Goal: Information Seeking & Learning: Learn about a topic

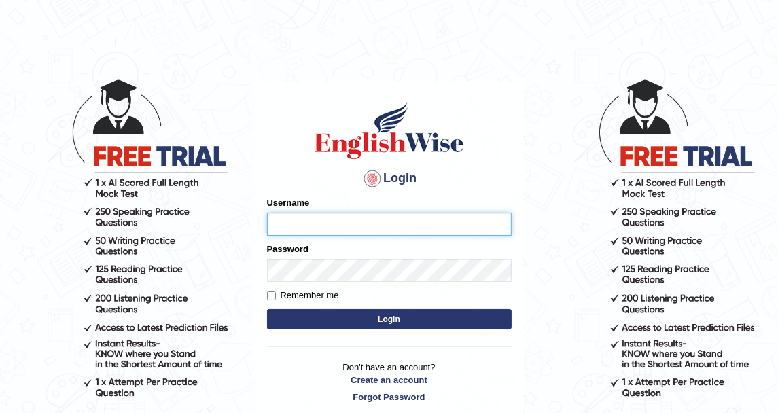
type input "DishaEw"
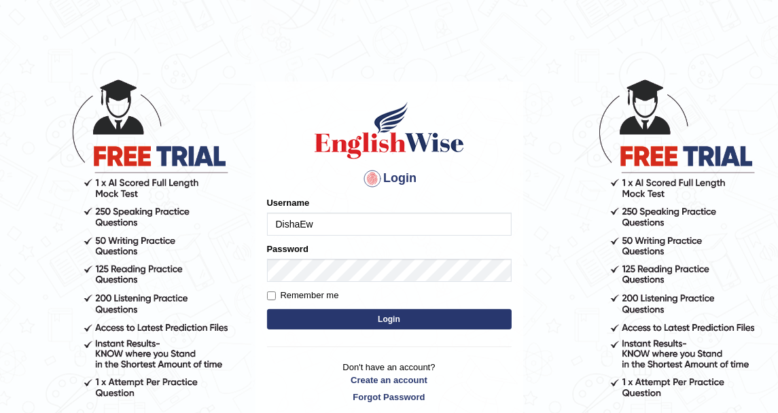
click at [413, 41] on main "Login Please fix the following errors: Username DishaEw Password Remember me Lo…" at bounding box center [390, 231] width 272 height 385
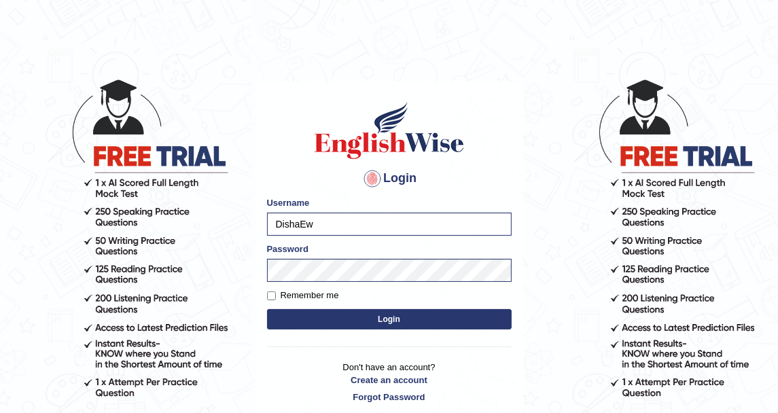
click at [395, 315] on button "Login" at bounding box center [389, 319] width 245 height 20
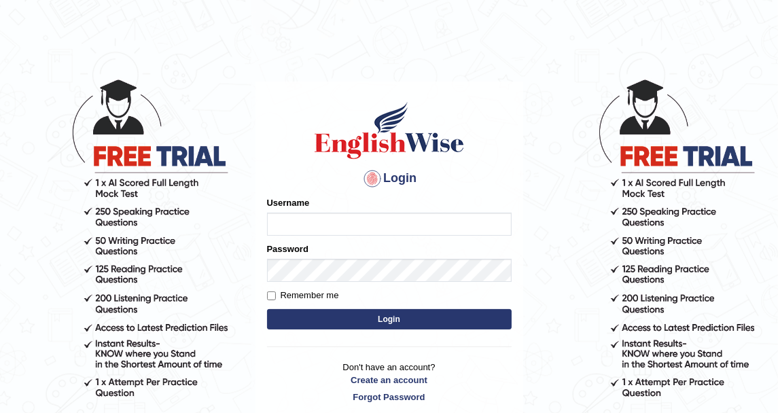
type input "DishaEw"
click at [389, 315] on button "Login" at bounding box center [389, 319] width 245 height 20
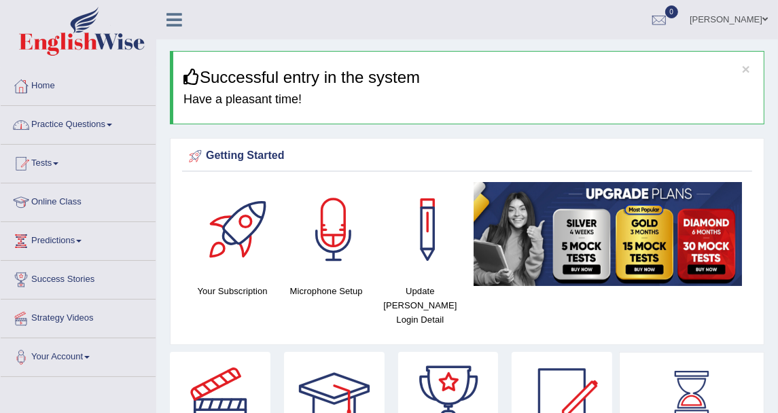
click at [95, 128] on link "Practice Questions" at bounding box center [78, 123] width 155 height 34
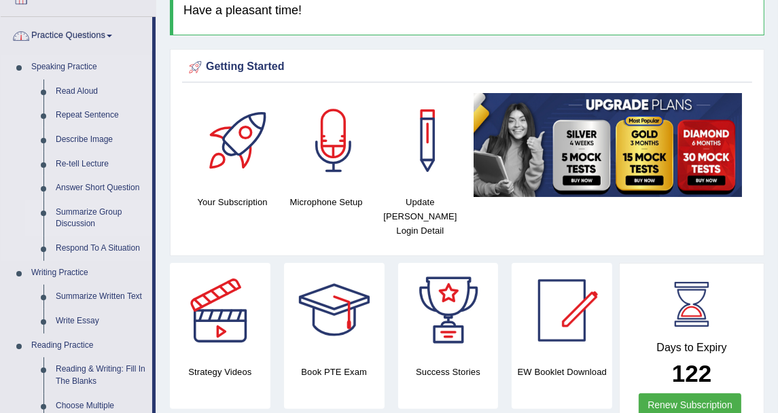
scroll to position [151, 0]
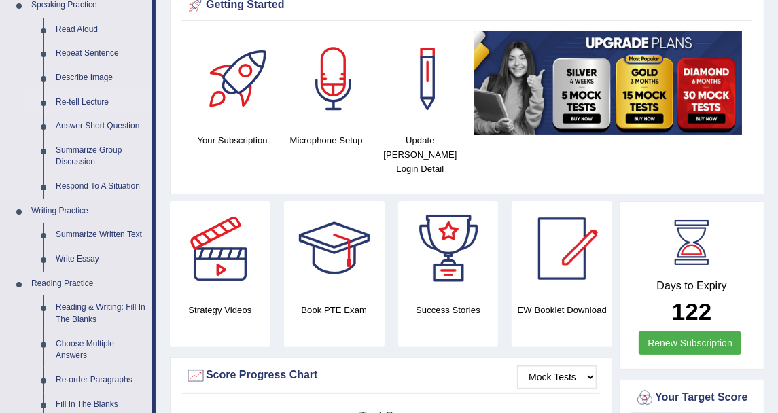
click at [97, 99] on link "Re-tell Lecture" at bounding box center [101, 102] width 103 height 24
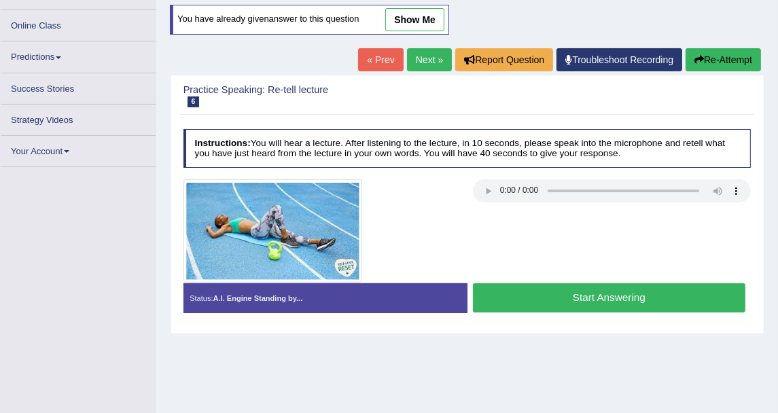
scroll to position [166, 0]
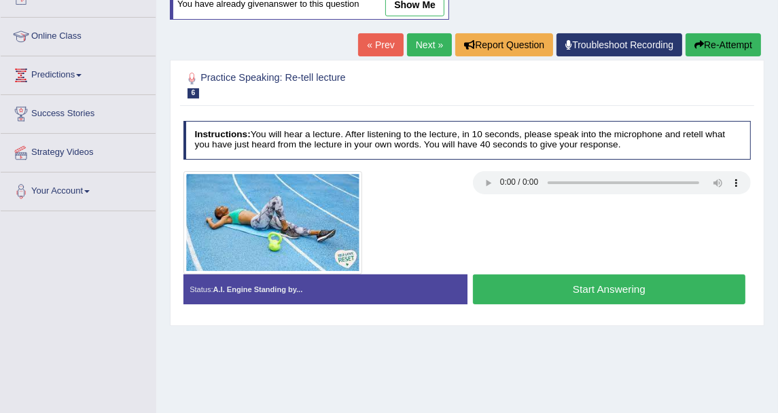
click at [517, 216] on div at bounding box center [467, 222] width 580 height 103
click at [513, 211] on div at bounding box center [467, 222] width 580 height 103
click at [426, 10] on link "show me" at bounding box center [414, 4] width 59 height 23
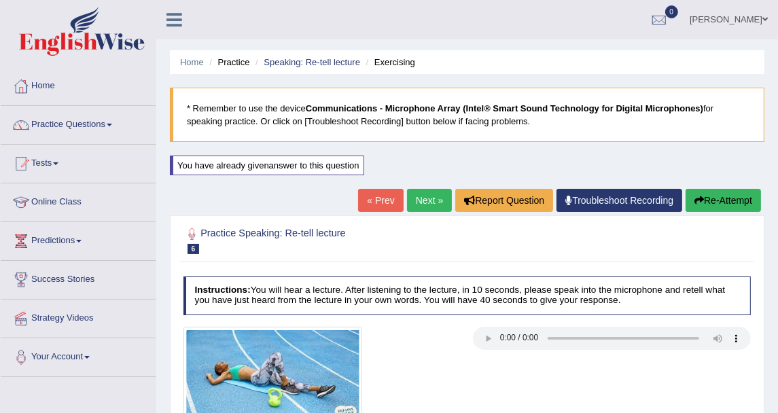
scroll to position [0, 0]
click at [701, 191] on button "Re-Attempt" at bounding box center [723, 200] width 75 height 23
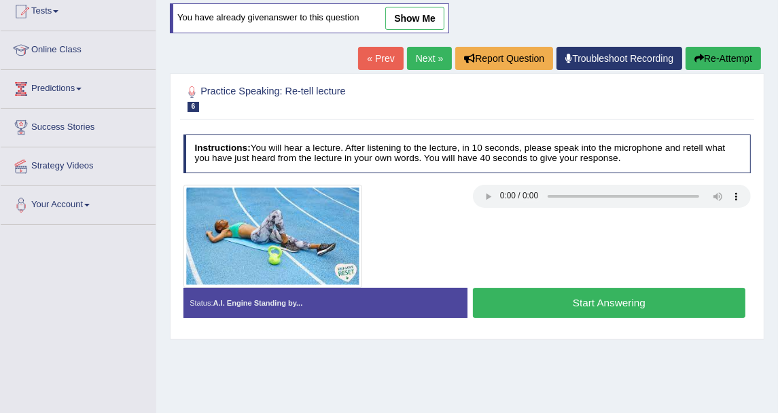
scroll to position [75, 0]
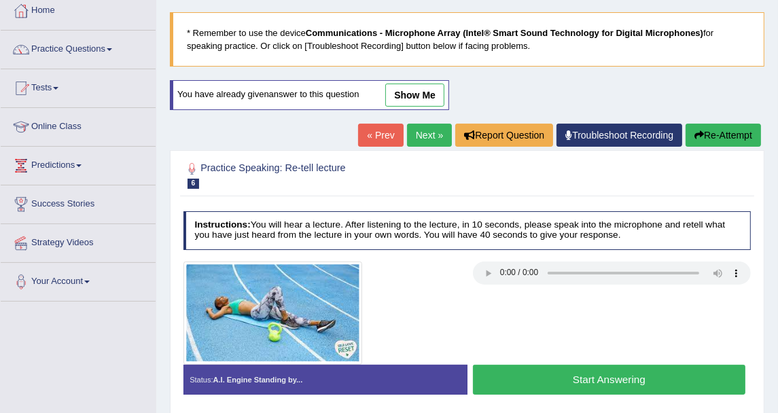
click at [745, 129] on button "Re-Attempt" at bounding box center [723, 135] width 75 height 23
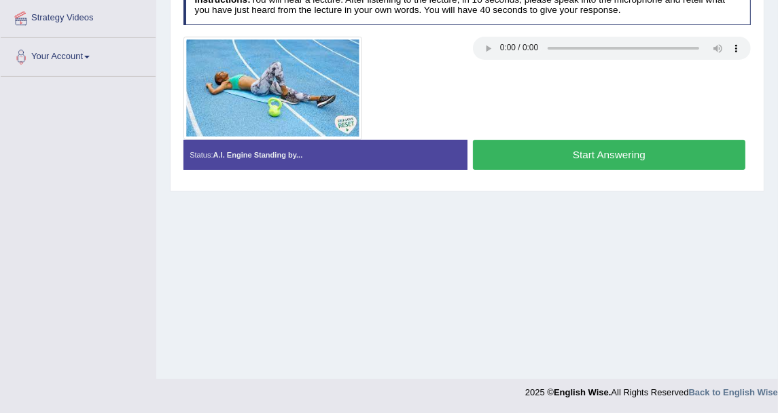
scroll to position [149, 0]
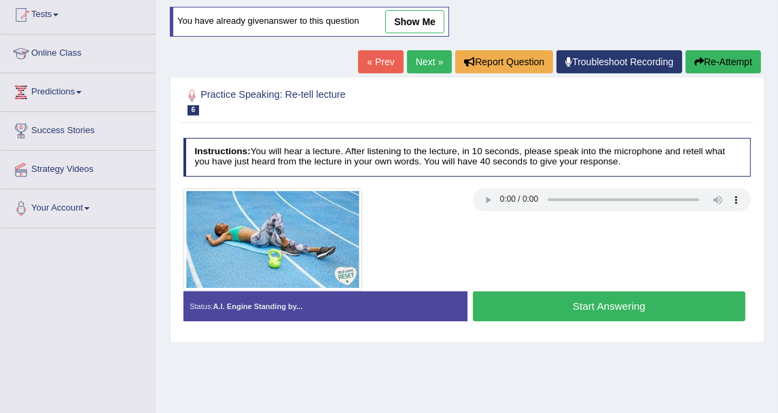
click at [401, 13] on link "show me" at bounding box center [414, 21] width 59 height 23
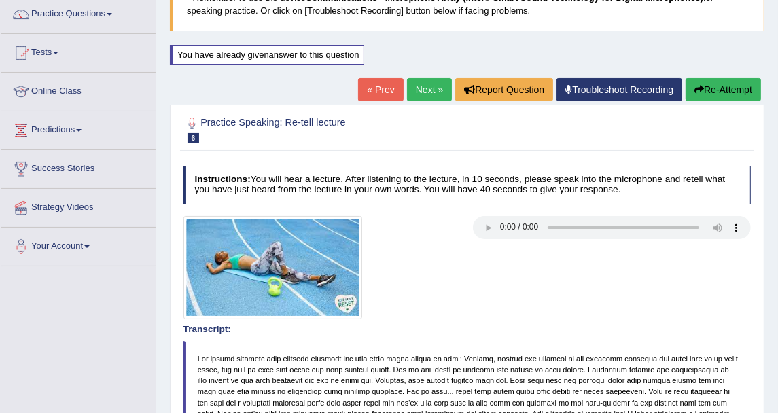
scroll to position [0, 0]
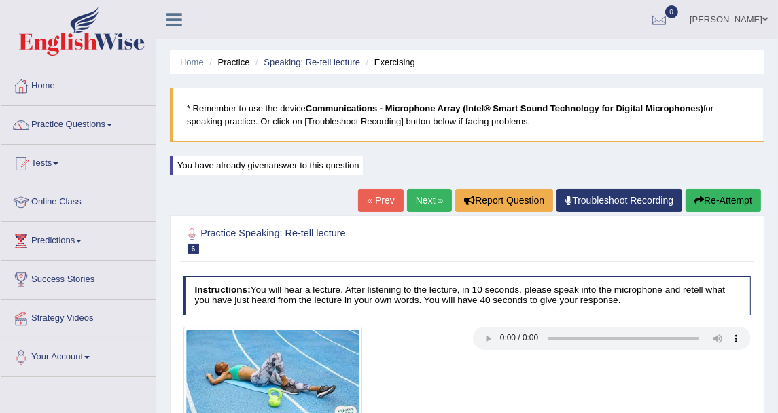
click at [299, 14] on div "[PERSON_NAME] Toggle navigation Username: DishaEw Access Type: Online Subscript…" at bounding box center [467, 19] width 622 height 39
click at [120, 139] on link "Practice Questions" at bounding box center [78, 123] width 155 height 34
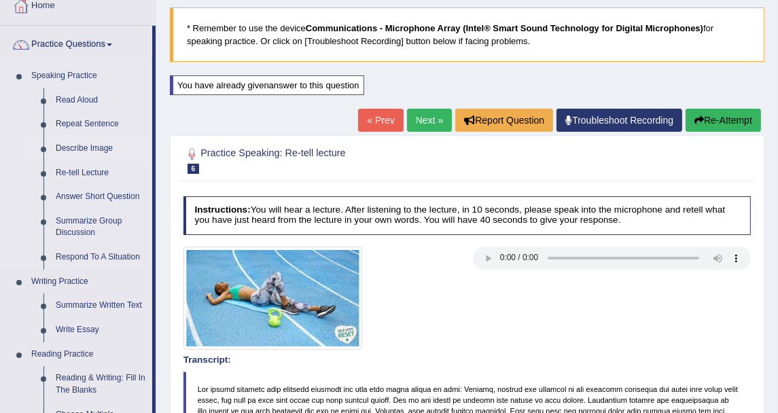
scroll to position [151, 0]
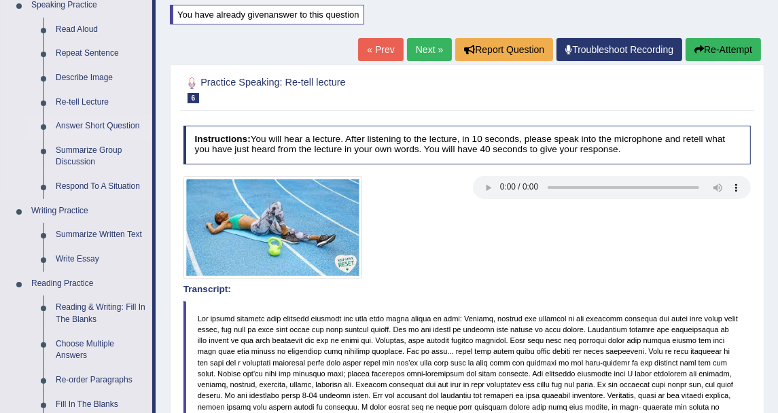
click at [122, 128] on link "Answer Short Question" at bounding box center [101, 126] width 103 height 24
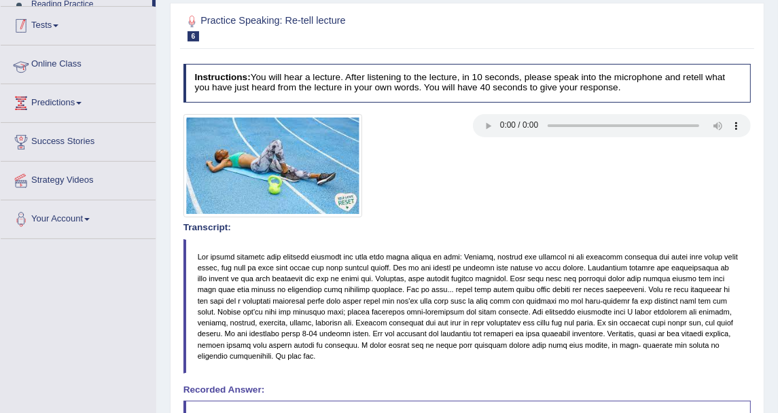
scroll to position [303, 0]
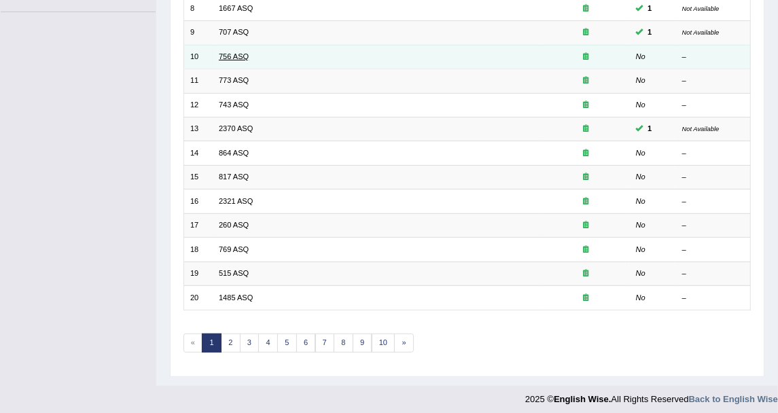
click at [234, 53] on link "756 ASQ" at bounding box center [234, 56] width 30 height 8
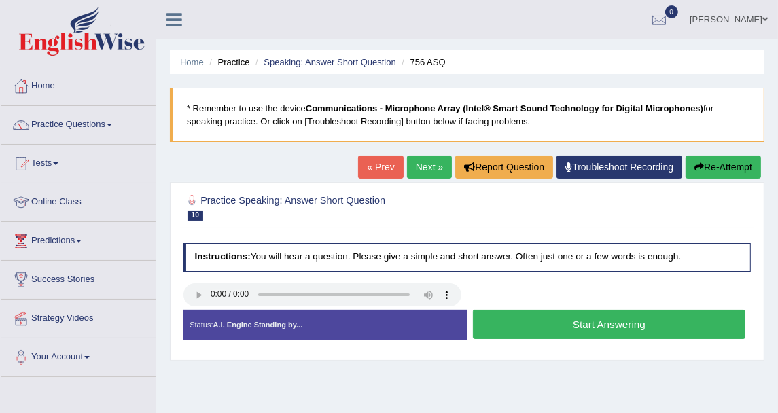
click at [570, 319] on button "Start Answering" at bounding box center [609, 324] width 273 height 29
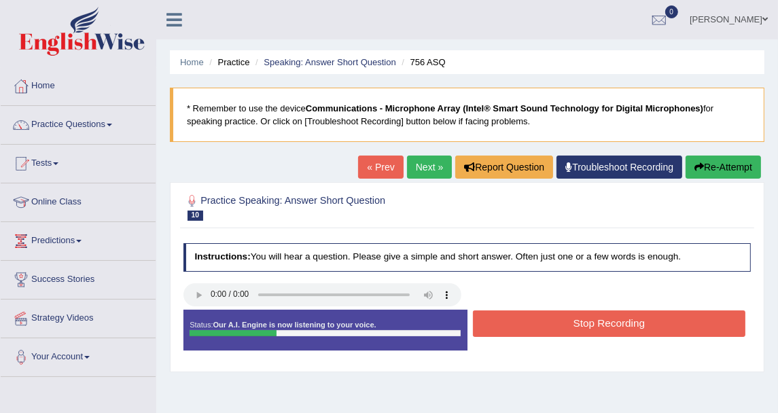
click at [573, 316] on button "Stop Recording" at bounding box center [609, 324] width 273 height 27
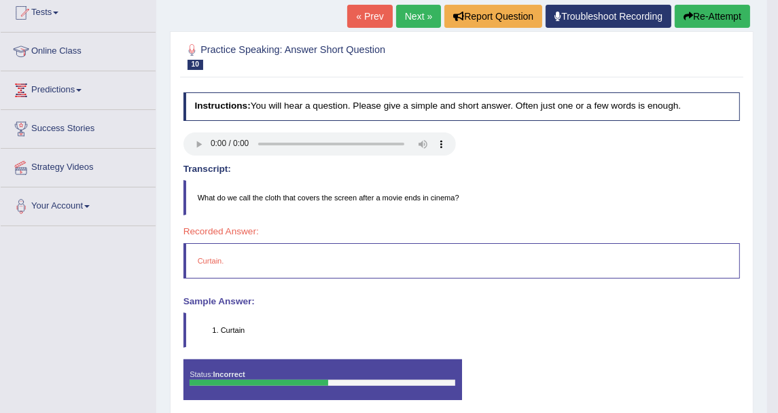
scroll to position [75, 0]
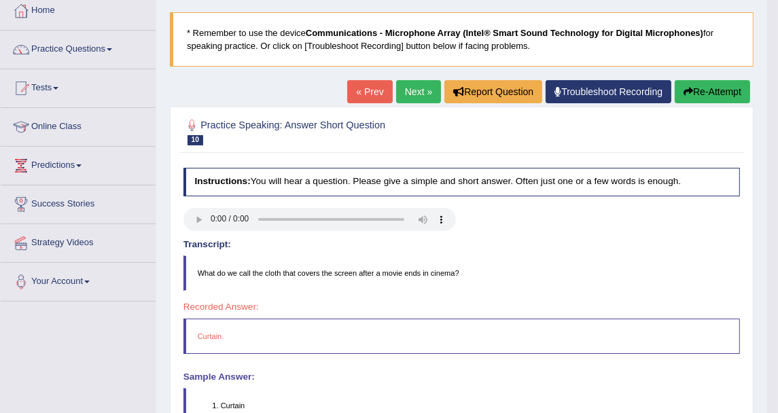
click at [412, 82] on link "Next »" at bounding box center [418, 91] width 45 height 23
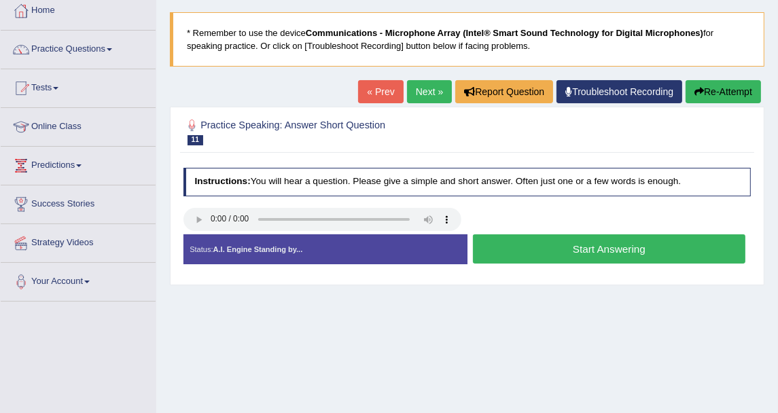
click at [532, 252] on button "Start Answering" at bounding box center [609, 249] width 273 height 29
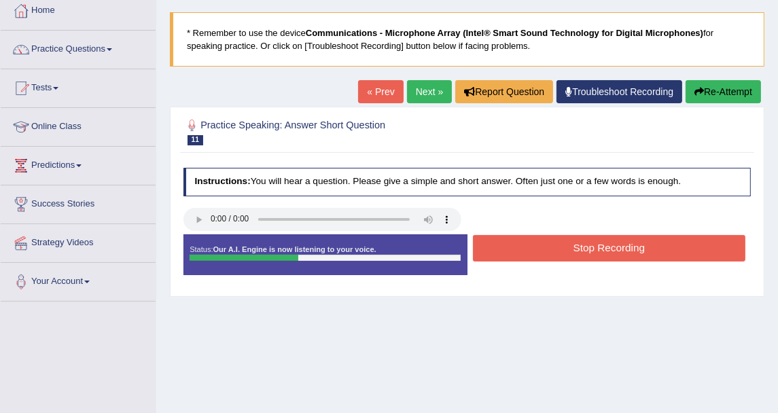
click at [549, 251] on button "Stop Recording" at bounding box center [609, 248] width 273 height 27
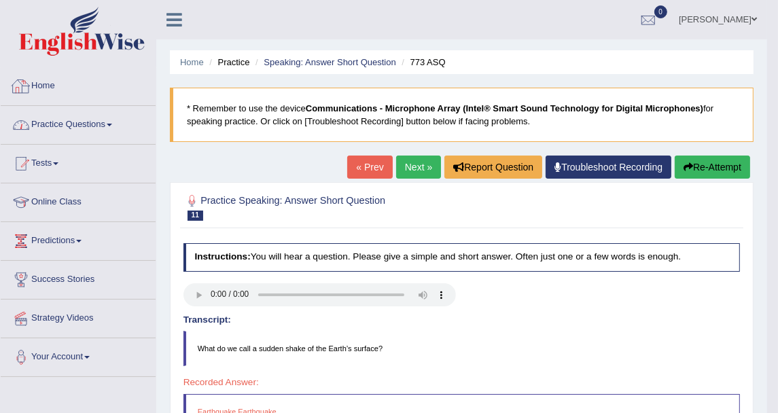
click at [94, 117] on link "Practice Questions" at bounding box center [78, 123] width 155 height 34
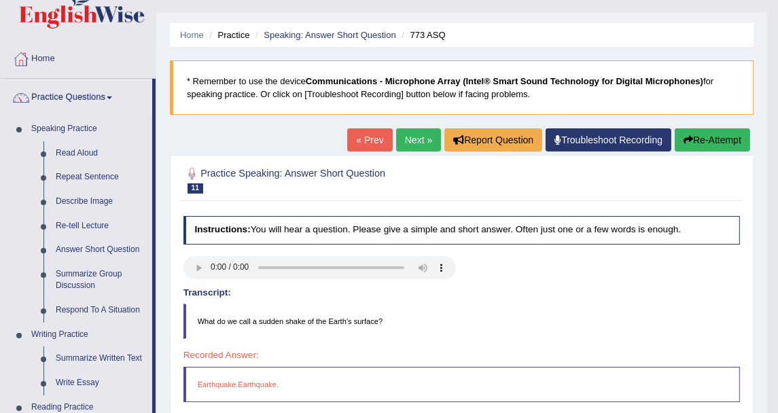
scroll to position [151, 0]
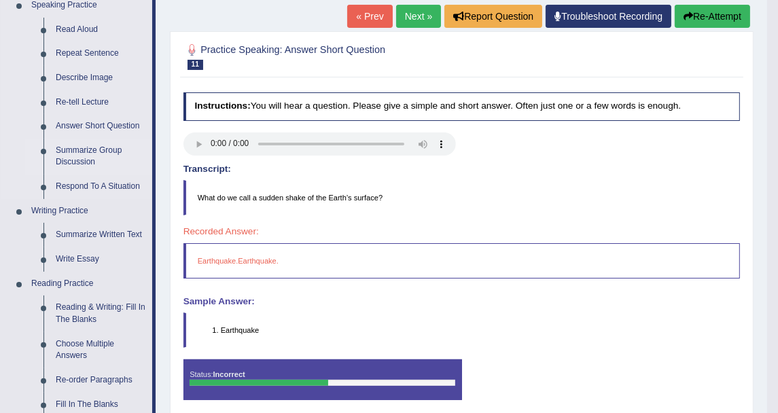
click at [84, 157] on link "Summarize Group Discussion" at bounding box center [101, 157] width 103 height 36
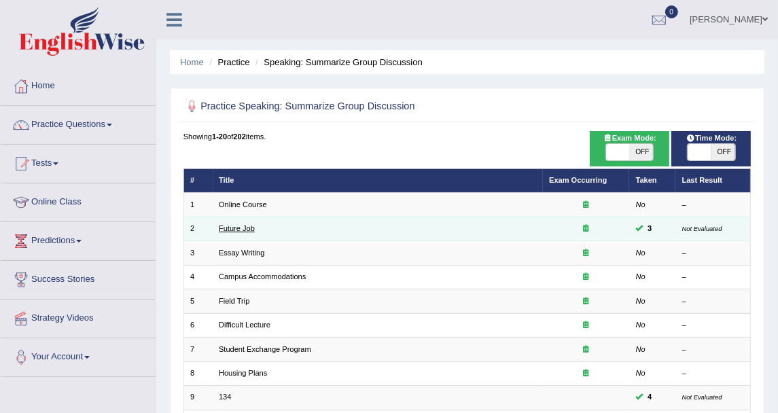
click at [248, 230] on link "Future Job" at bounding box center [237, 228] width 36 height 8
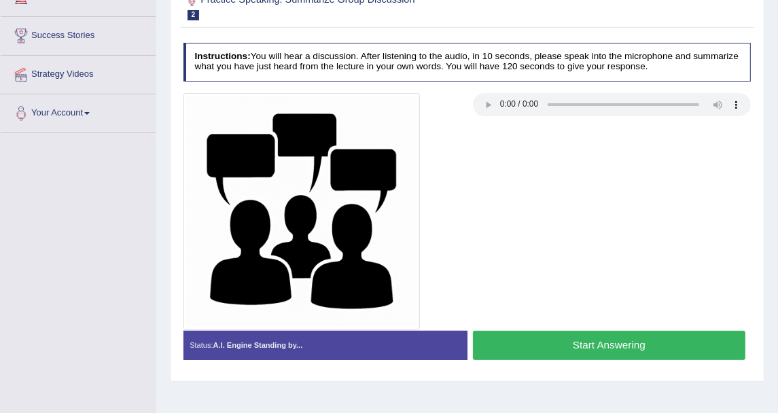
scroll to position [225, 0]
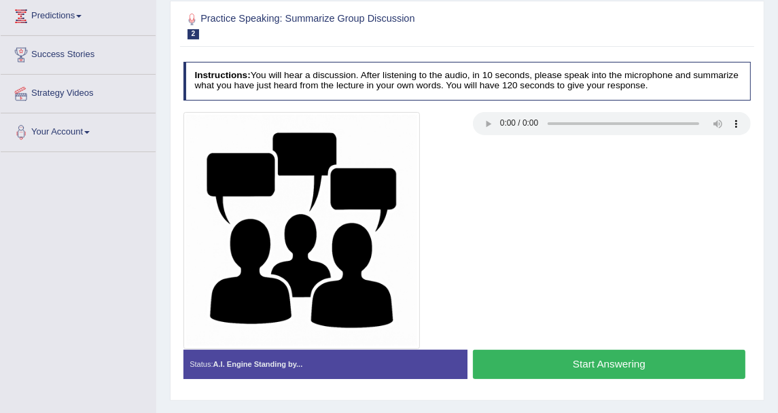
click at [523, 259] on div at bounding box center [467, 230] width 580 height 237
click at [506, 236] on div at bounding box center [467, 230] width 580 height 237
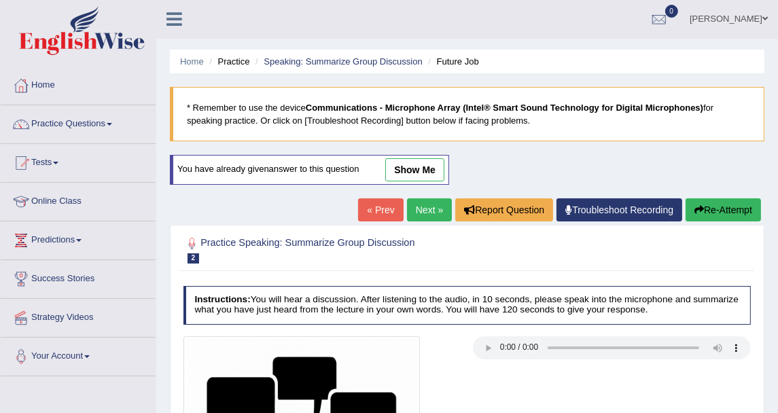
scroll to position [0, 0]
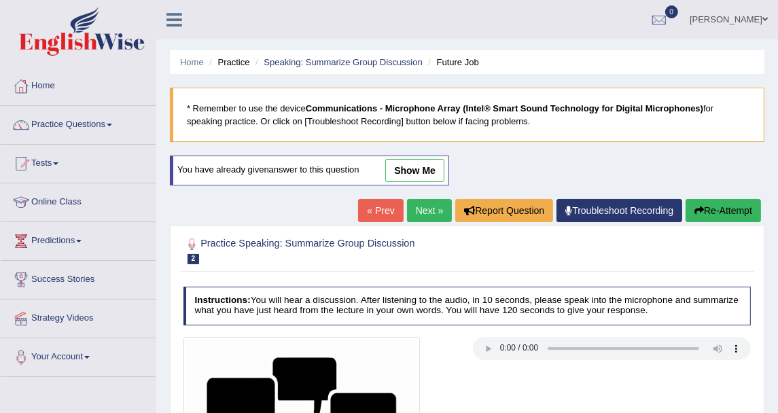
click at [423, 171] on link "show me" at bounding box center [414, 170] width 59 height 23
click at [425, 25] on ul "Disha Vij Toggle navigation Username: DishaEw Access Type: Online Subscription:…" at bounding box center [561, 19] width 436 height 39
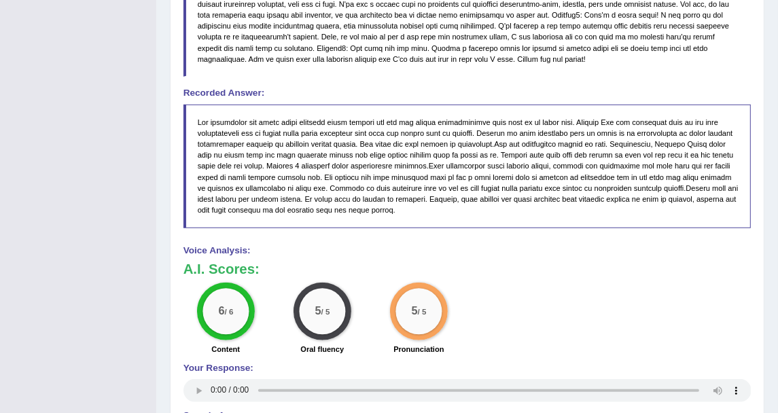
scroll to position [808, 0]
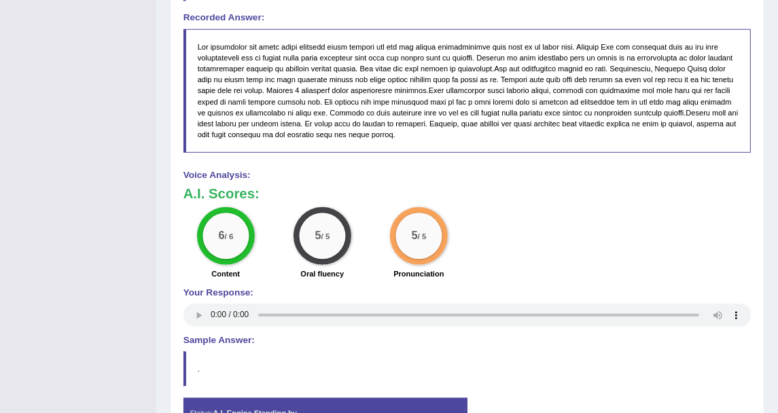
click at [585, 367] on blockquote "." at bounding box center [468, 368] width 568 height 35
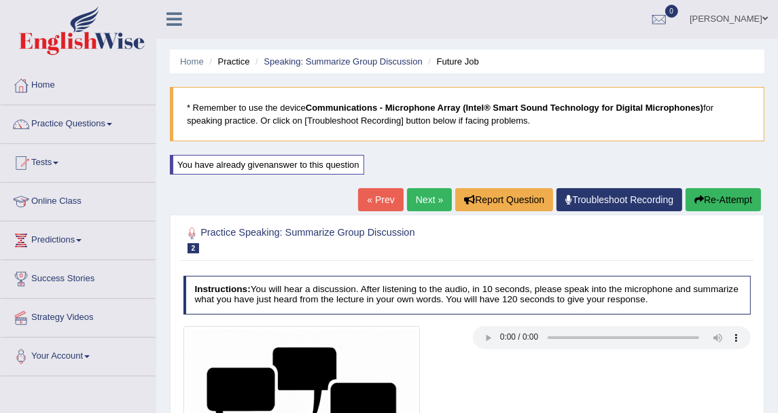
scroll to position [0, 0]
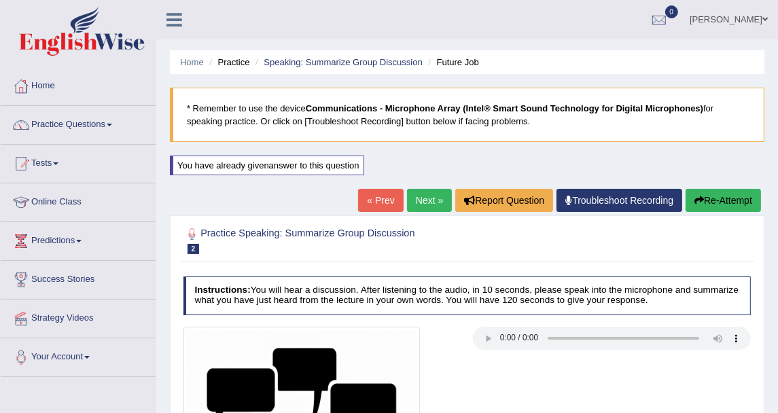
click at [438, 203] on link "Next »" at bounding box center [429, 200] width 45 height 23
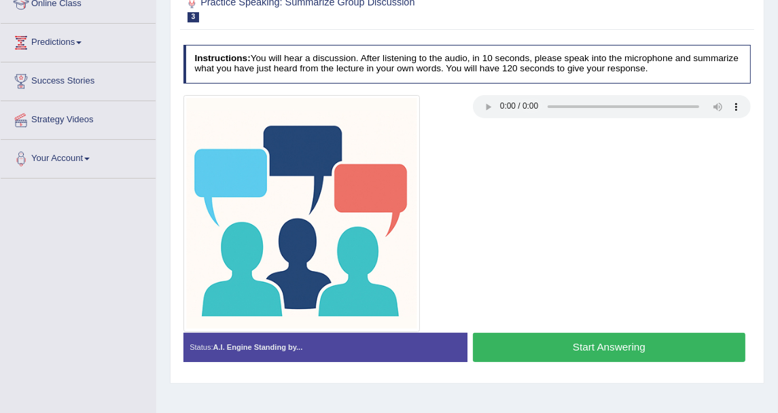
scroll to position [226, 0]
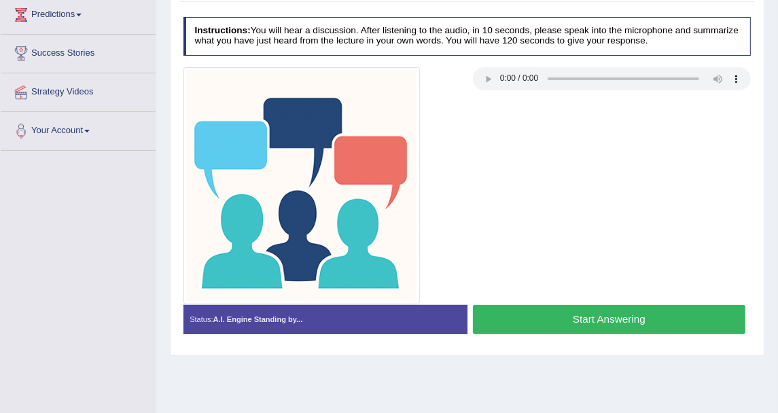
click at [522, 164] on div at bounding box center [467, 185] width 580 height 237
click at [535, 238] on div at bounding box center [467, 185] width 580 height 237
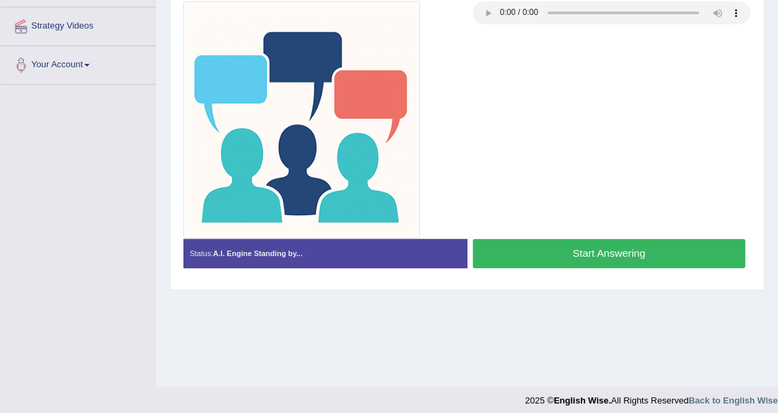
scroll to position [300, 0]
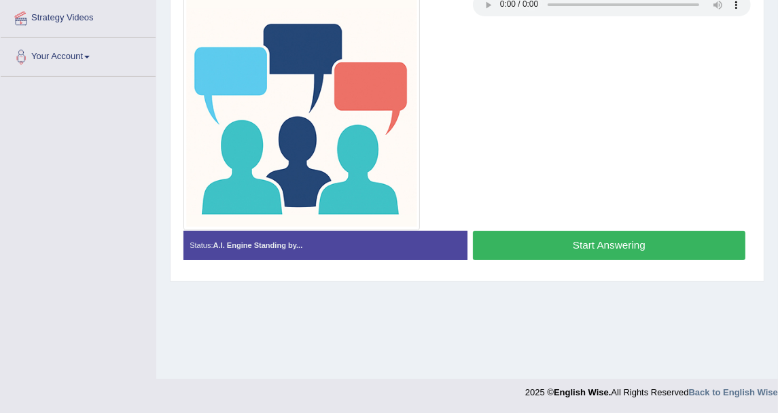
click at [591, 252] on button "Start Answering" at bounding box center [609, 245] width 273 height 29
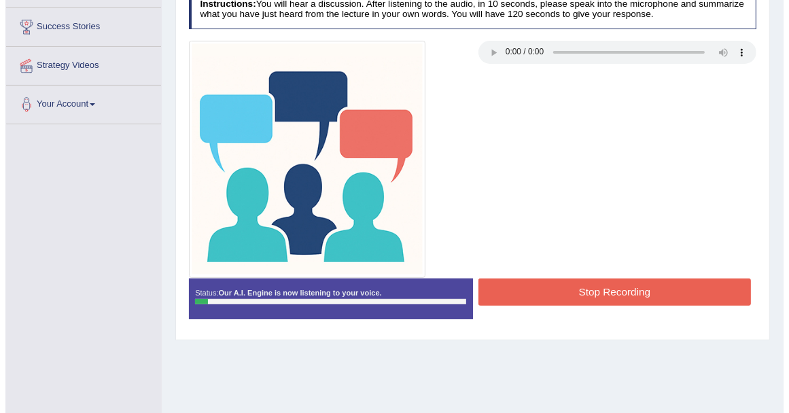
scroll to position [225, 0]
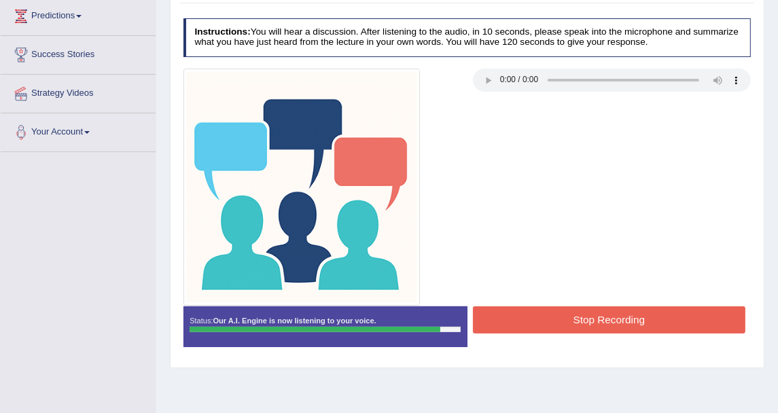
click at [555, 312] on button "Stop Recording" at bounding box center [609, 320] width 273 height 27
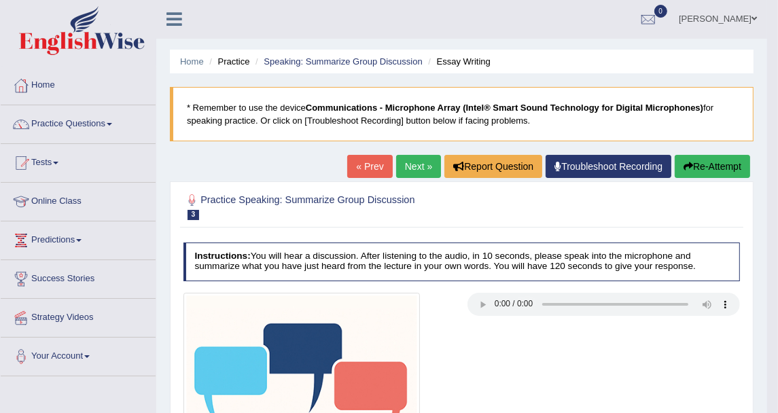
scroll to position [0, 0]
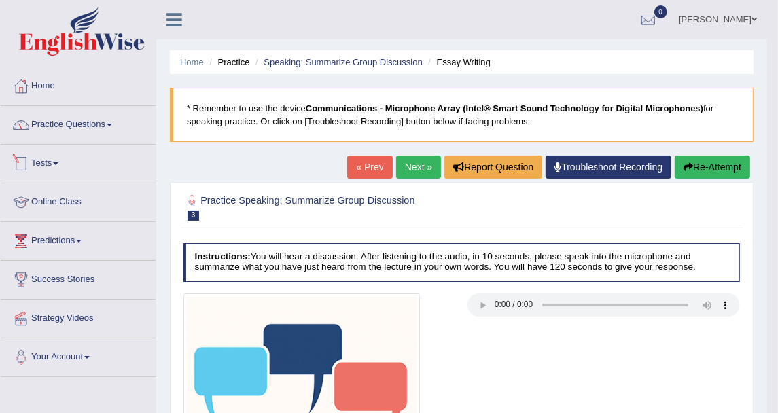
click at [62, 118] on link "Practice Questions" at bounding box center [78, 123] width 155 height 34
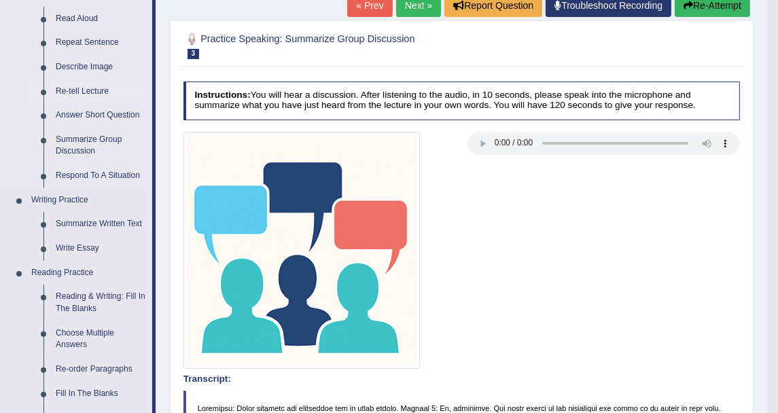
scroll to position [75, 0]
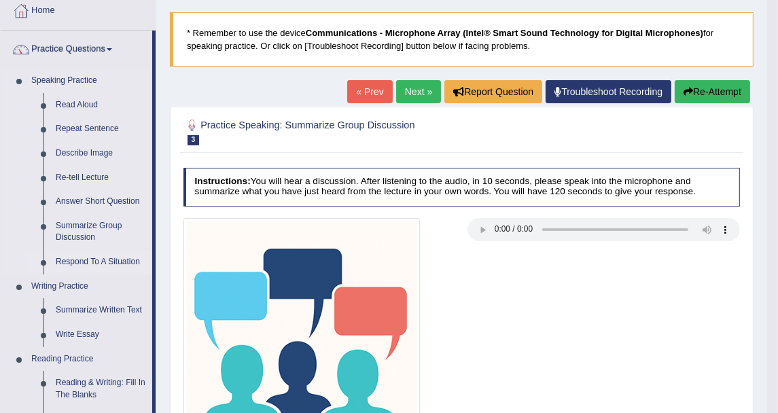
click at [97, 265] on link "Respond To A Situation" at bounding box center [101, 262] width 103 height 24
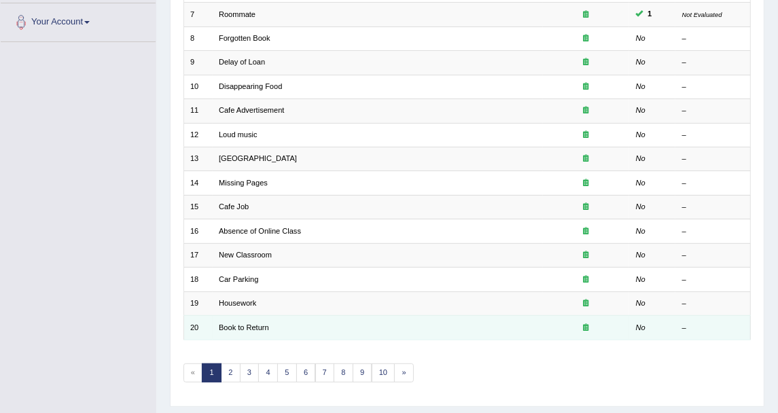
scroll to position [365, 0]
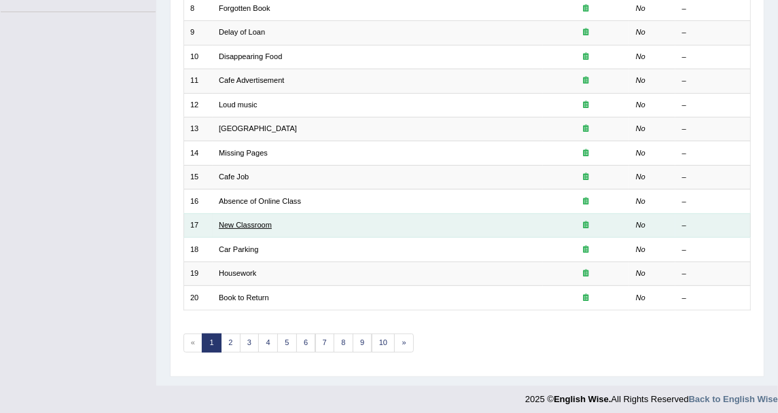
click at [254, 221] on link "New Classroom" at bounding box center [245, 225] width 53 height 8
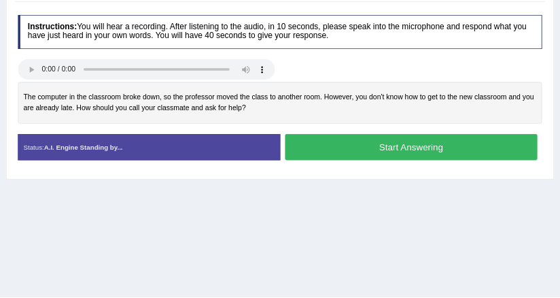
scroll to position [226, 0]
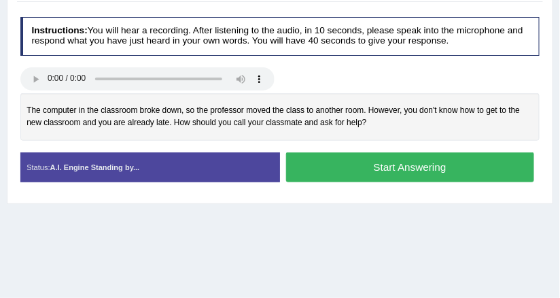
drag, startPoint x: 736, startPoint y: 1, endPoint x: 304, endPoint y: 60, distance: 435.7
click at [304, 60] on div "Instructions: You will hear a recording. After listening to the audio, in 10 se…" at bounding box center [279, 104] width 525 height 186
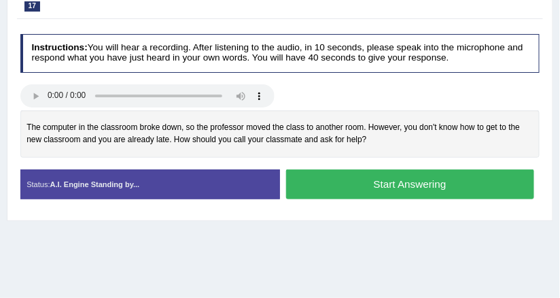
scroll to position [172, 0]
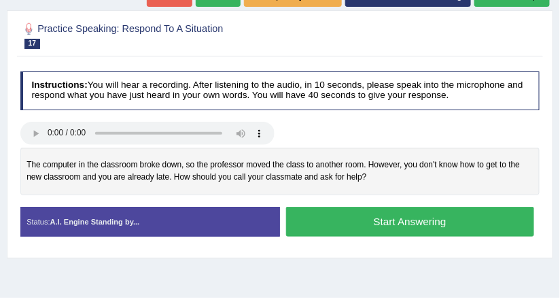
drag, startPoint x: 402, startPoint y: 215, endPoint x: 398, endPoint y: 188, distance: 26.8
click at [402, 215] on button "Start Answering" at bounding box center [410, 221] width 248 height 29
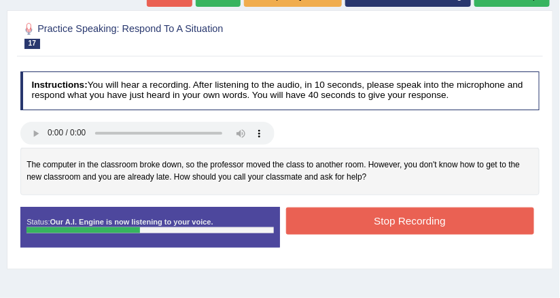
click at [332, 218] on button "Stop Recording" at bounding box center [410, 220] width 248 height 27
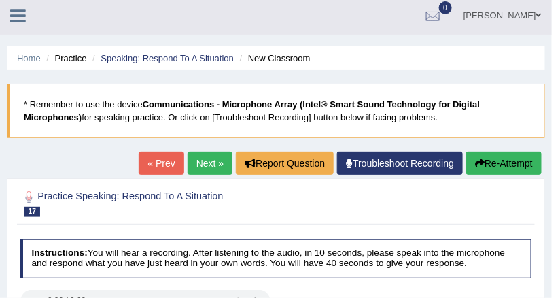
scroll to position [0, 0]
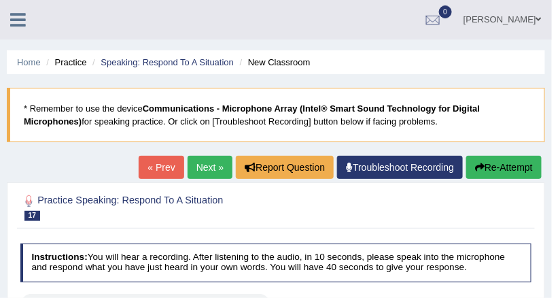
click at [212, 169] on link "Next »" at bounding box center [210, 167] width 45 height 23
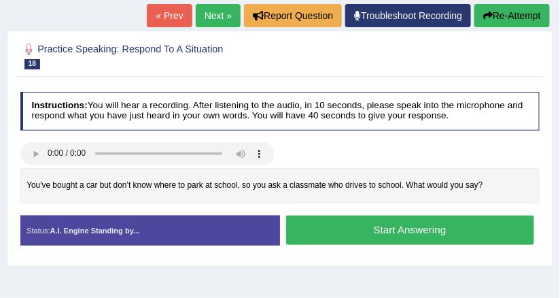
scroll to position [109, 0]
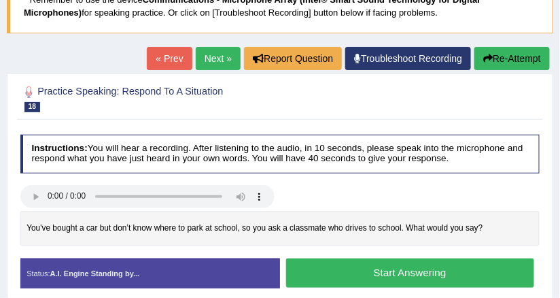
click at [205, 56] on link "Next »" at bounding box center [218, 58] width 45 height 23
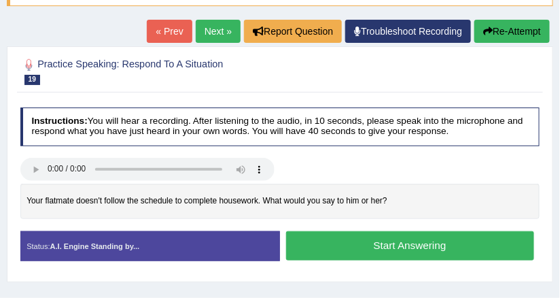
scroll to position [163, 0]
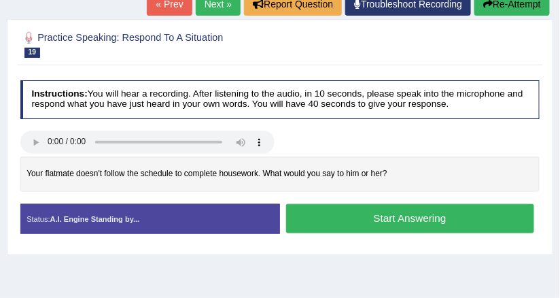
click at [221, 3] on link "Next »" at bounding box center [218, 4] width 45 height 23
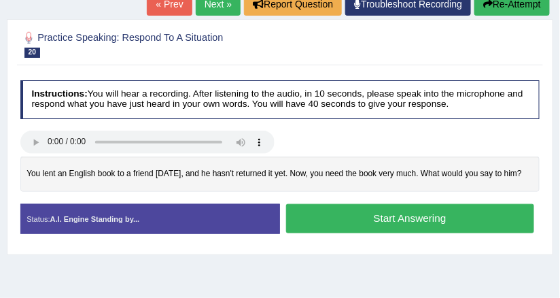
click at [218, 13] on link "Next »" at bounding box center [218, 4] width 45 height 23
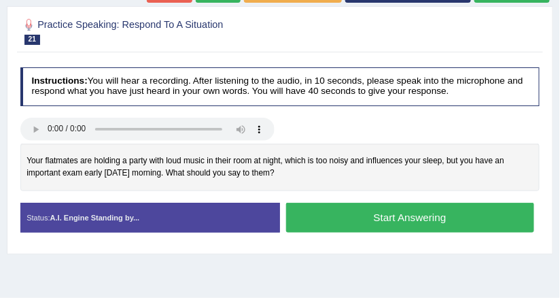
scroll to position [163, 0]
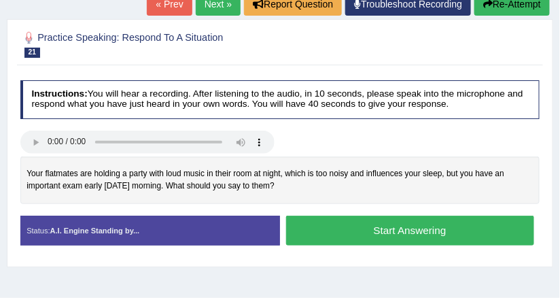
click at [351, 237] on button "Start Answering" at bounding box center [410, 229] width 248 height 29
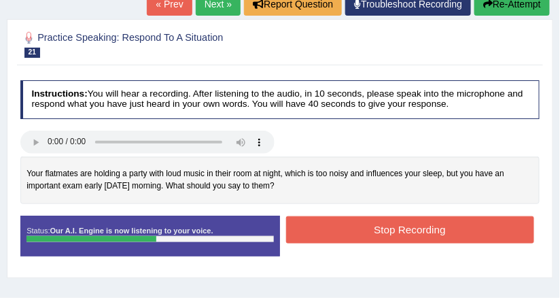
click at [345, 237] on button "Stop Recording" at bounding box center [410, 229] width 248 height 27
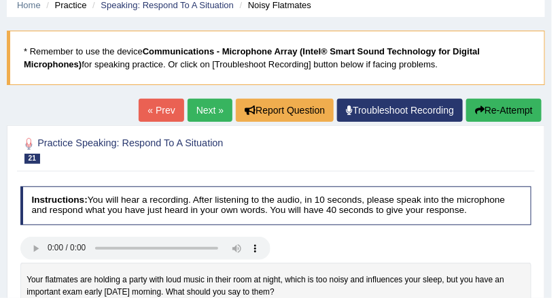
scroll to position [54, 0]
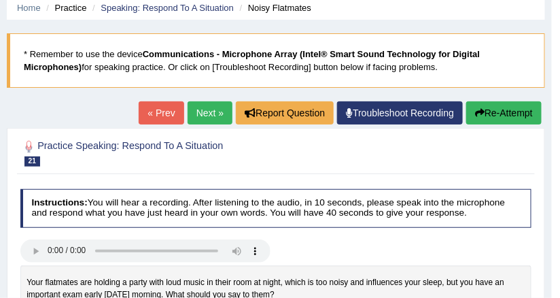
click at [216, 118] on link "Next »" at bounding box center [210, 112] width 45 height 23
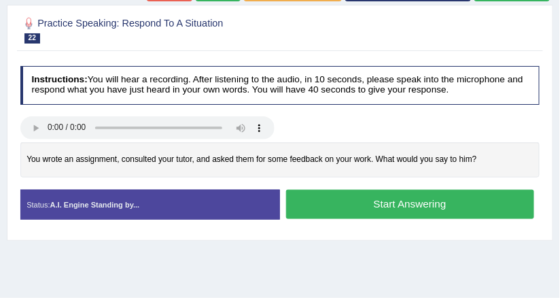
scroll to position [163, 0]
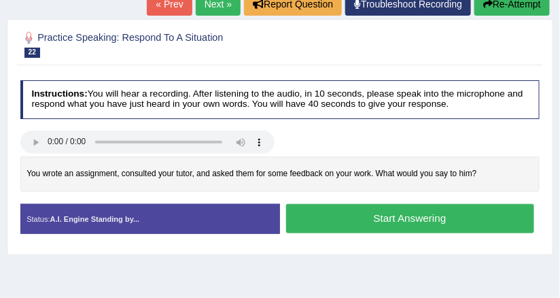
click at [388, 207] on button "Start Answering" at bounding box center [410, 218] width 248 height 29
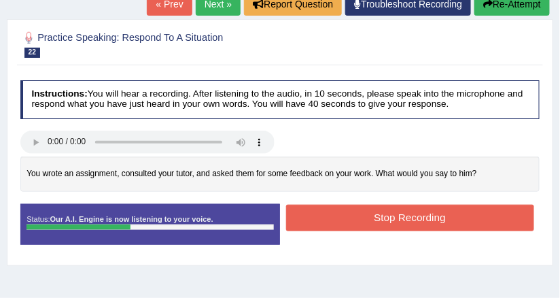
click at [349, 226] on button "Stop Recording" at bounding box center [410, 218] width 248 height 27
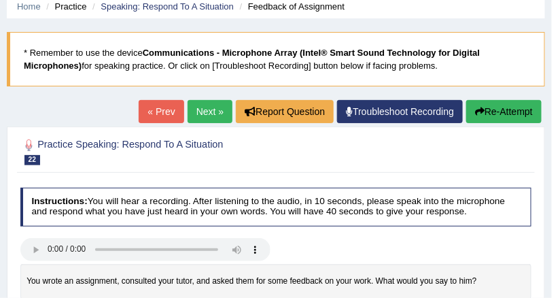
scroll to position [54, 0]
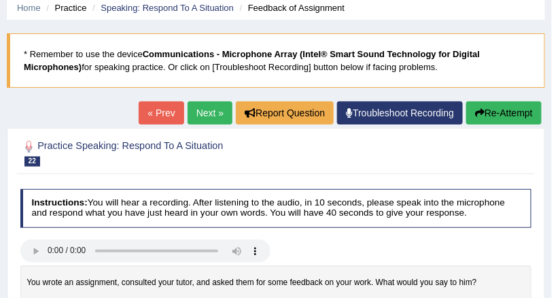
click at [493, 109] on button "Re-Attempt" at bounding box center [503, 112] width 75 height 23
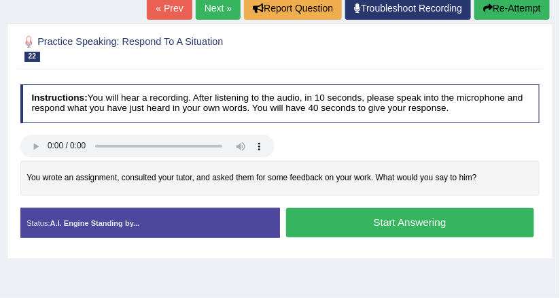
scroll to position [218, 0]
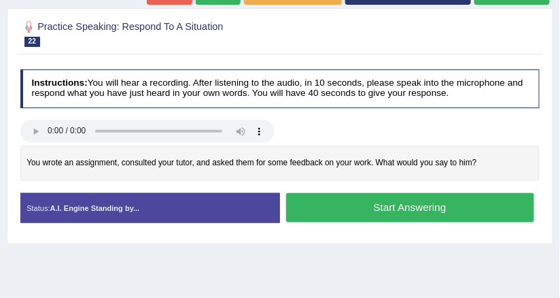
click at [314, 203] on button "Start Answering" at bounding box center [410, 207] width 248 height 29
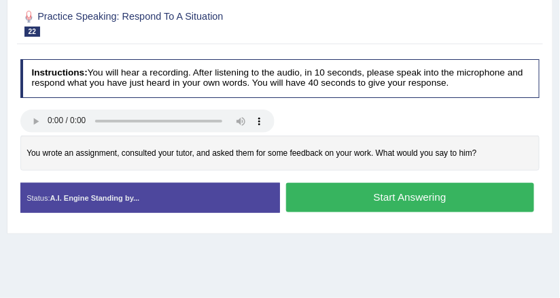
scroll to position [207, 0]
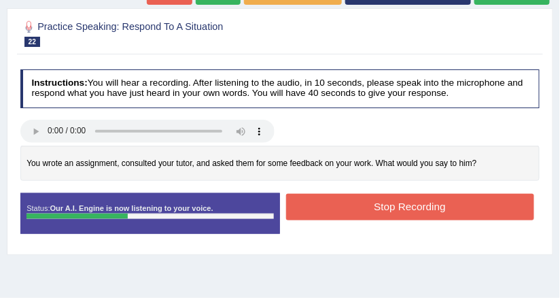
click at [460, 214] on button "Stop Recording" at bounding box center [410, 207] width 248 height 27
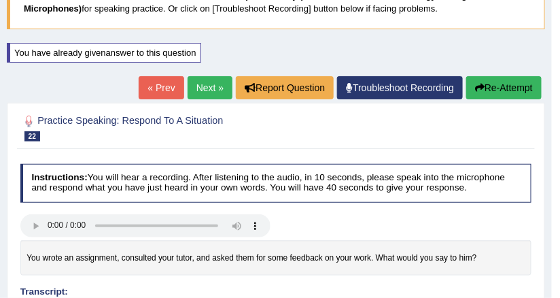
scroll to position [99, 0]
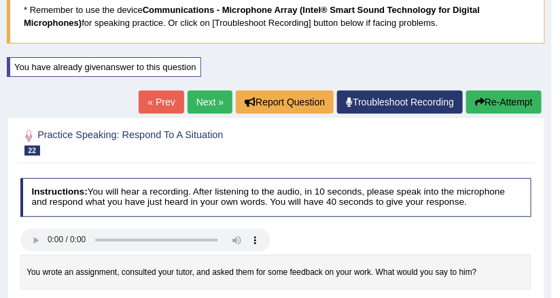
click at [219, 102] on link "Next »" at bounding box center [210, 101] width 45 height 23
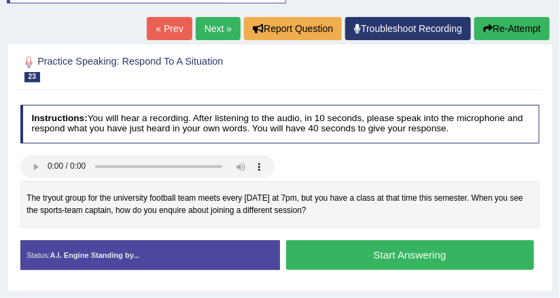
scroll to position [163, 0]
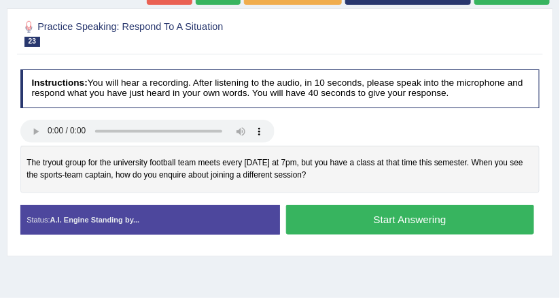
click at [401, 210] on button "Start Answering" at bounding box center [410, 219] width 248 height 29
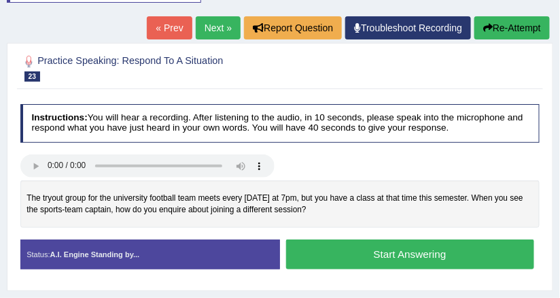
scroll to position [153, 0]
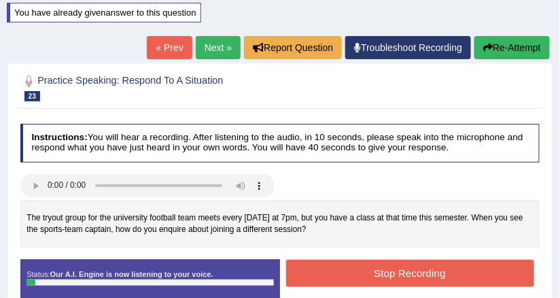
click at [434, 274] on button "Stop Recording" at bounding box center [410, 273] width 248 height 27
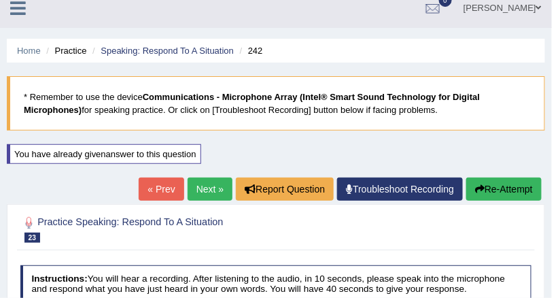
scroll to position [0, 0]
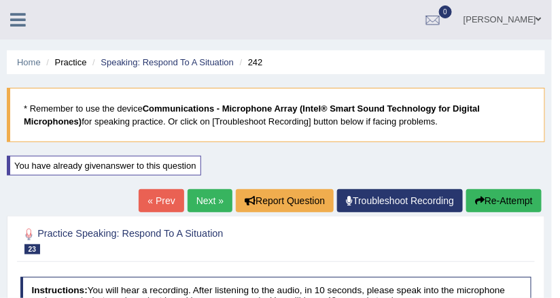
click at [500, 205] on button "Re-Attempt" at bounding box center [503, 200] width 75 height 23
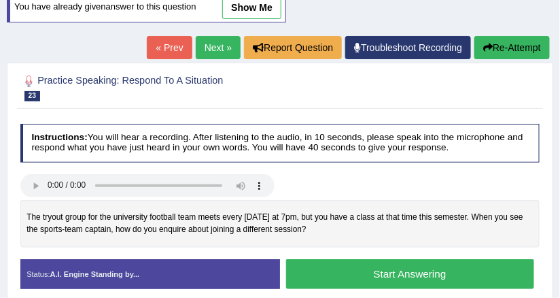
scroll to position [218, 0]
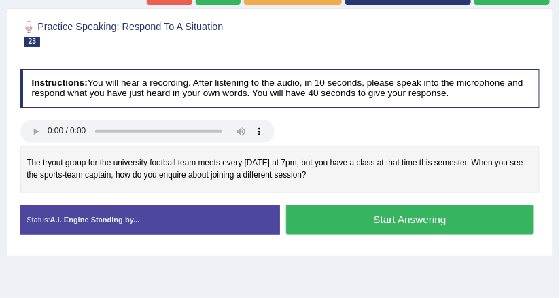
click at [415, 218] on button "Start Answering" at bounding box center [410, 219] width 248 height 29
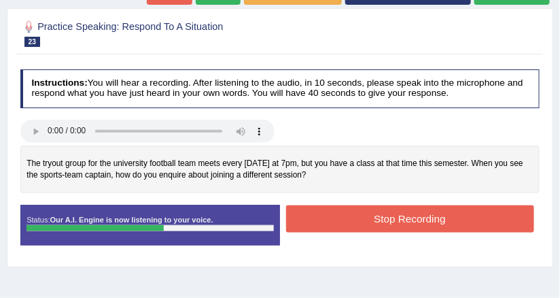
click at [309, 216] on button "Stop Recording" at bounding box center [410, 218] width 248 height 27
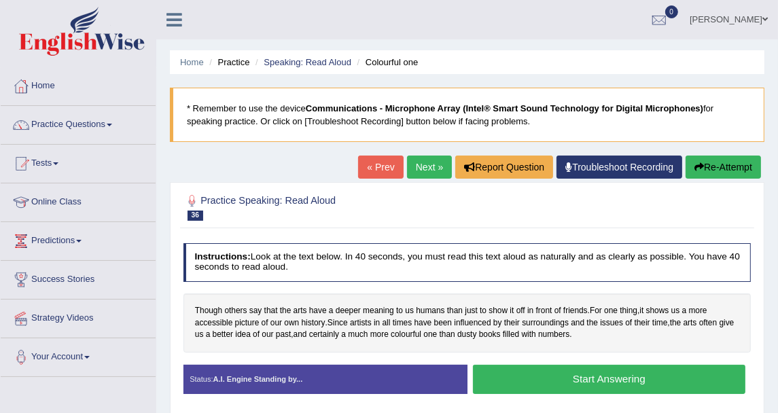
drag, startPoint x: 0, startPoint y: 0, endPoint x: 131, endPoint y: 109, distance: 170.3
click at [131, 111] on link "Practice Questions" at bounding box center [78, 123] width 155 height 34
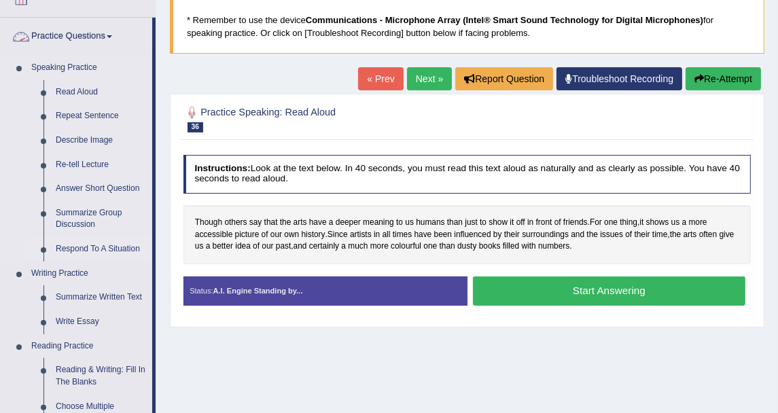
scroll to position [151, 0]
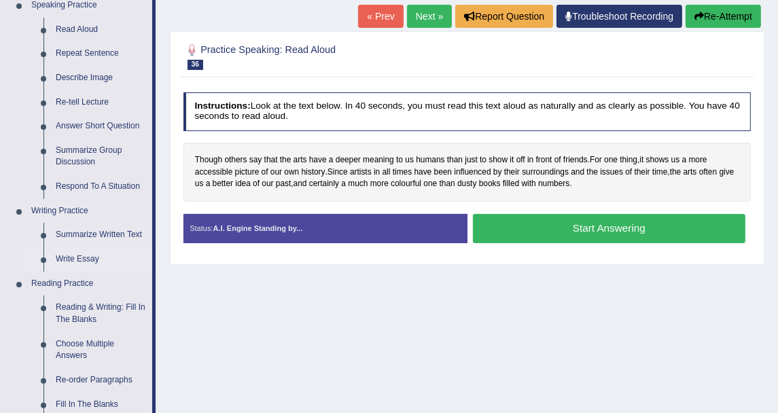
click at [91, 252] on link "Write Essay" at bounding box center [101, 259] width 103 height 24
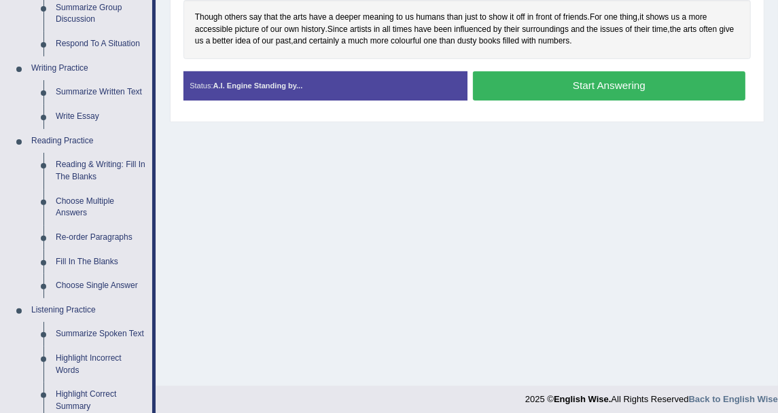
scroll to position [670, 0]
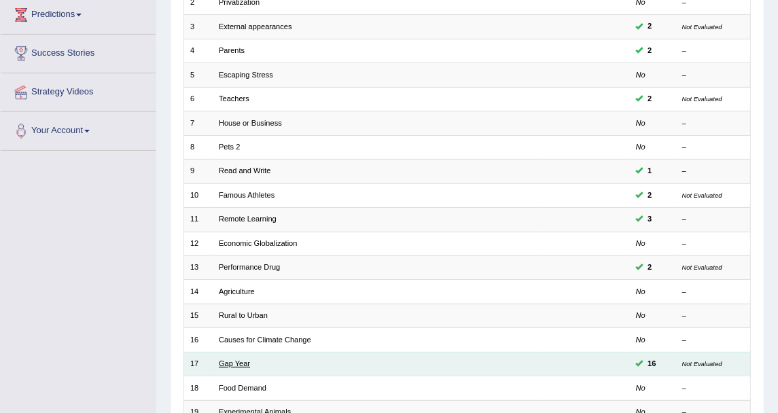
click at [239, 360] on link "Gap Year" at bounding box center [234, 364] width 31 height 8
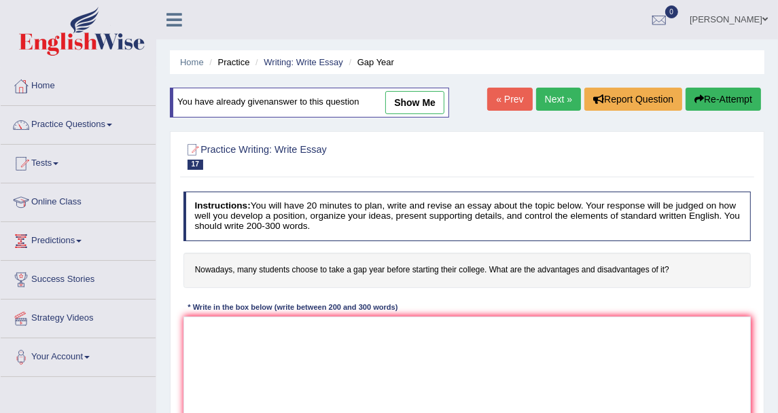
click at [417, 109] on link "show me" at bounding box center [414, 102] width 59 height 23
type textarea "The increasing influence of gap year on our lives has ignited numerous discussi…"
